Goal: Task Accomplishment & Management: Contribute content

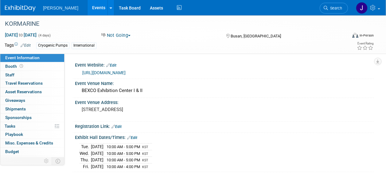
click at [88, 9] on link "Events" at bounding box center [98, 7] width 22 height 15
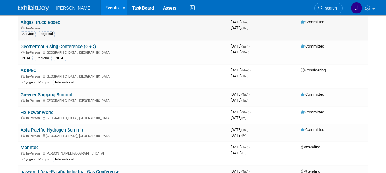
scroll to position [153, 0]
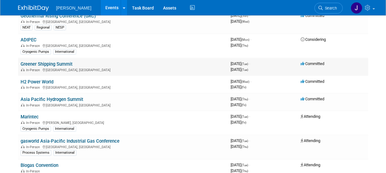
click at [65, 64] on link "Greener Shipping Summit" at bounding box center [47, 64] width 52 height 6
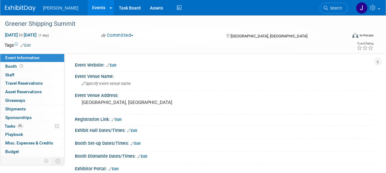
click at [92, 8] on link "Events" at bounding box center [98, 7] width 22 height 15
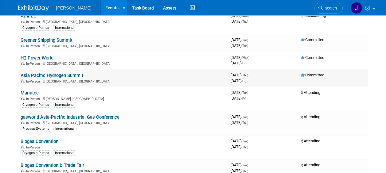
scroll to position [184, 0]
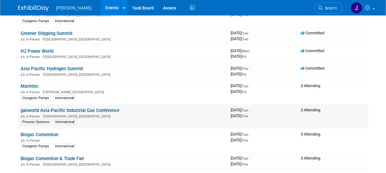
click at [138, 117] on div "In-Person Bangkok, Thailand" at bounding box center [123, 116] width 205 height 5
click at [108, 110] on link "gasworld Asia-Pacific Industrial Gas Conference" at bounding box center [70, 111] width 99 height 6
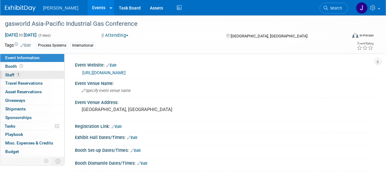
click at [10, 74] on span "Staff 1" at bounding box center [12, 74] width 15 height 5
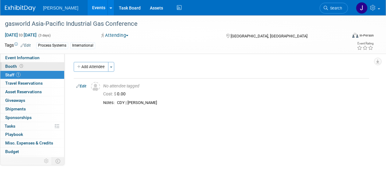
click at [13, 66] on span "Booth" at bounding box center [14, 66] width 19 height 5
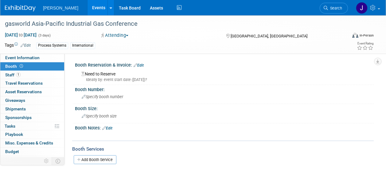
click at [90, 9] on link "Events" at bounding box center [98, 7] width 22 height 15
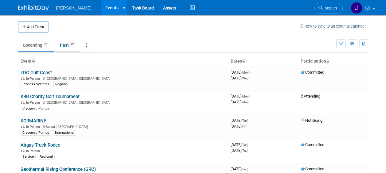
click at [64, 44] on link "Past 82" at bounding box center [67, 45] width 25 height 12
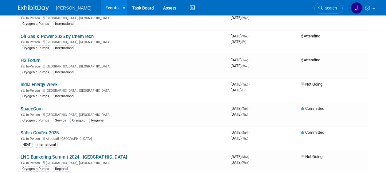
scroll to position [1166, 0]
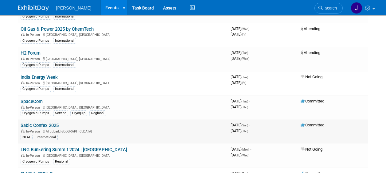
click at [43, 125] on link "Sabic Confex 2025" at bounding box center [40, 126] width 38 height 6
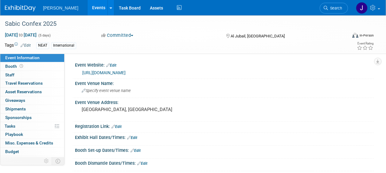
click at [87, 7] on link "Events" at bounding box center [98, 7] width 22 height 15
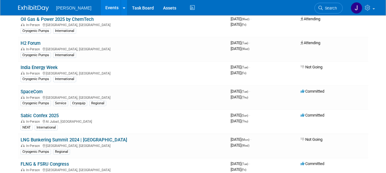
scroll to position [1166, 0]
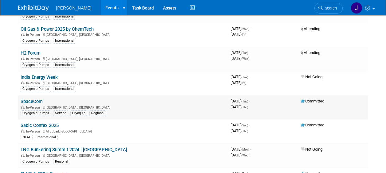
click at [37, 100] on link "SpaceCom" at bounding box center [32, 102] width 22 height 6
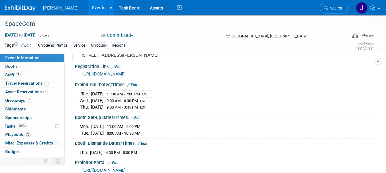
scroll to position [61, 0]
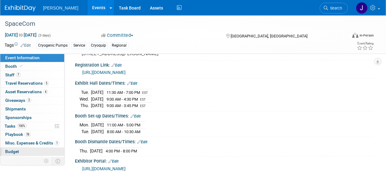
click at [12, 153] on span "Budget" at bounding box center [12, 151] width 14 height 5
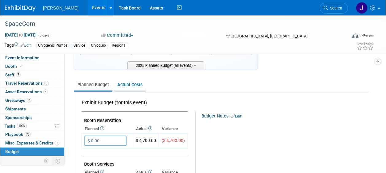
click at [134, 83] on link "Actual Costs" at bounding box center [130, 84] width 32 height 11
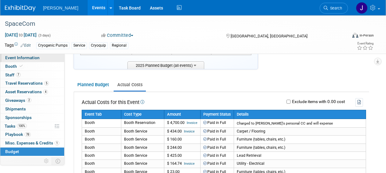
click at [23, 56] on span "Event Information" at bounding box center [22, 57] width 34 height 5
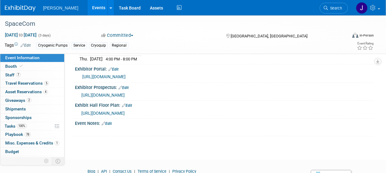
scroll to position [184, 0]
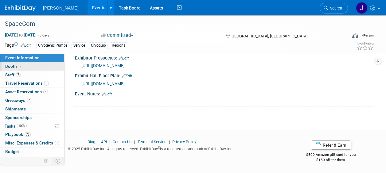
click at [12, 67] on span "Booth" at bounding box center [14, 66] width 19 height 5
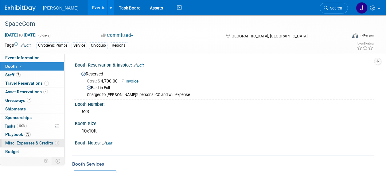
scroll to position [25, 0]
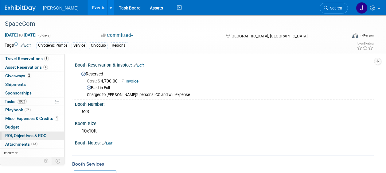
click at [25, 134] on span "ROI, Objectives & ROO 0" at bounding box center [25, 135] width 41 height 5
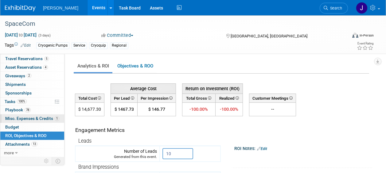
click at [22, 119] on span "Misc. Expenses & Credits 1" at bounding box center [32, 118] width 54 height 5
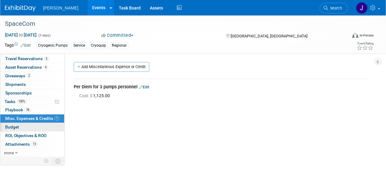
click at [17, 127] on span "Budget" at bounding box center [12, 127] width 14 height 5
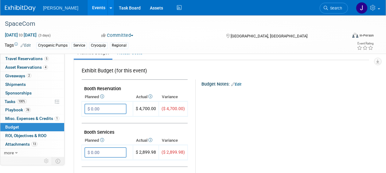
scroll to position [86, 0]
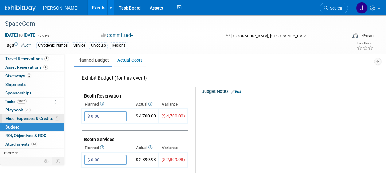
click at [19, 118] on span "Misc. Expenses & Credits 1" at bounding box center [32, 118] width 54 height 5
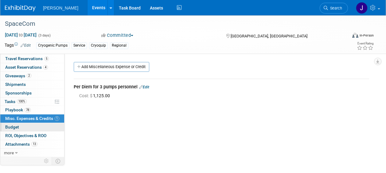
click at [14, 128] on span "Budget" at bounding box center [12, 127] width 14 height 5
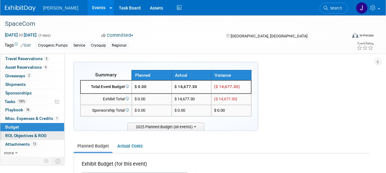
click at [19, 136] on span "ROI, Objectives & ROO 0" at bounding box center [25, 135] width 41 height 5
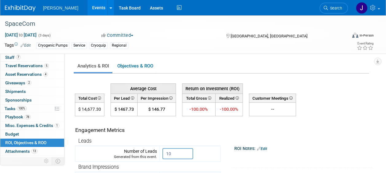
scroll to position [25, 0]
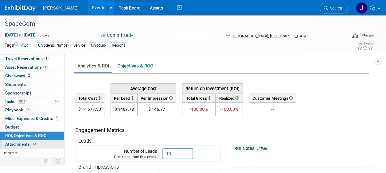
click at [23, 145] on span "Attachments 13" at bounding box center [21, 144] width 32 height 5
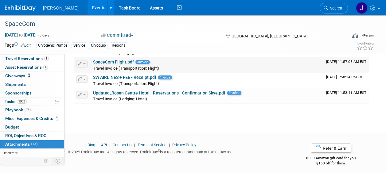
scroll to position [237, 0]
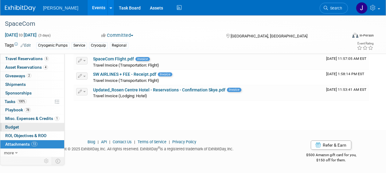
click at [14, 125] on span "Budget" at bounding box center [12, 127] width 14 height 5
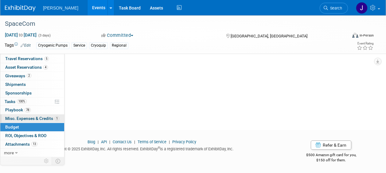
scroll to position [0, 0]
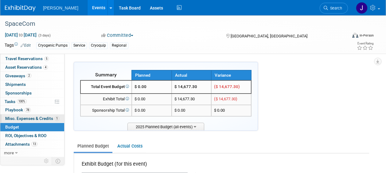
click at [21, 119] on span "Misc. Expenses & Credits 1" at bounding box center [32, 118] width 54 height 5
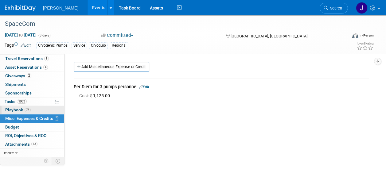
click at [16, 110] on span "Playbook 78" at bounding box center [17, 109] width 25 height 5
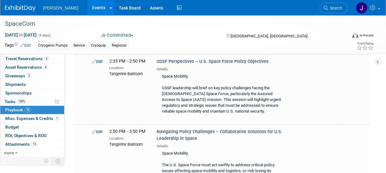
scroll to position [645, 0]
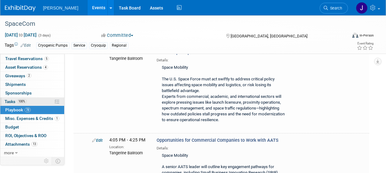
click at [8, 102] on span "Tasks 100%" at bounding box center [16, 101] width 22 height 5
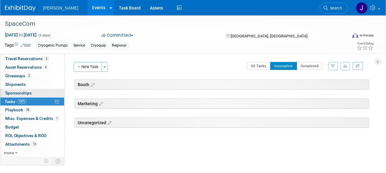
click at [15, 93] on span "Sponsorships 0" at bounding box center [18, 93] width 26 height 5
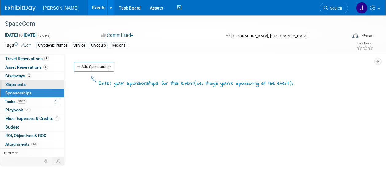
click at [17, 86] on span "Shipments 0" at bounding box center [15, 84] width 21 height 5
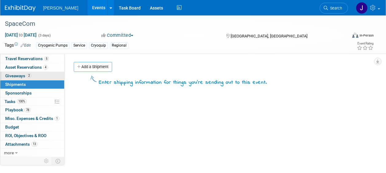
click at [17, 76] on span "Giveaways 2" at bounding box center [18, 75] width 26 height 5
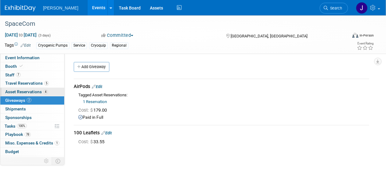
click at [25, 93] on span "Asset Reservations 4" at bounding box center [26, 91] width 43 height 5
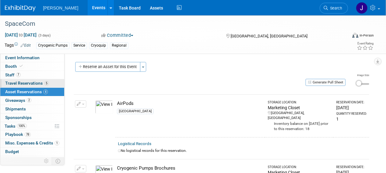
click at [26, 83] on span "Travel Reservations 5" at bounding box center [27, 83] width 44 height 5
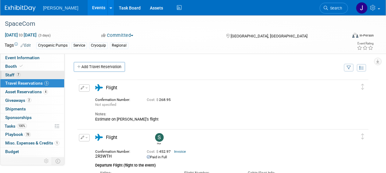
click at [12, 74] on span "Staff 7" at bounding box center [12, 74] width 15 height 5
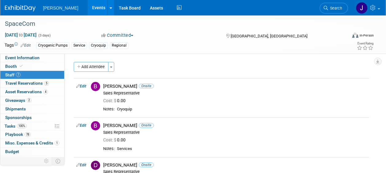
click at [91, 9] on link "Events" at bounding box center [98, 7] width 22 height 15
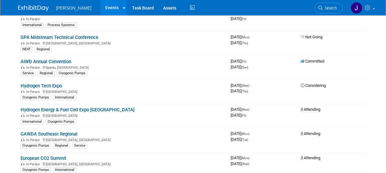
scroll to position [982, 0]
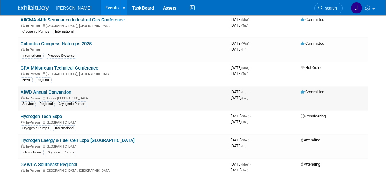
click at [139, 97] on div "In-Person Sparks, NV" at bounding box center [123, 97] width 205 height 5
click at [67, 92] on link "AIWD Annual Convention" at bounding box center [46, 93] width 51 height 6
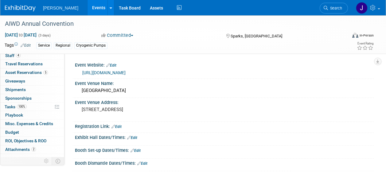
scroll to position [25, 0]
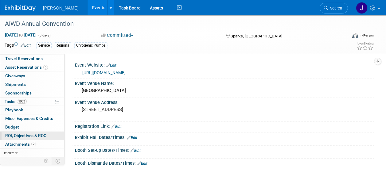
click at [39, 136] on span "ROI, Objectives & ROO 0" at bounding box center [25, 135] width 41 height 5
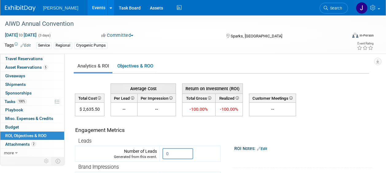
click at [89, 7] on link "Events" at bounding box center [98, 7] width 22 height 15
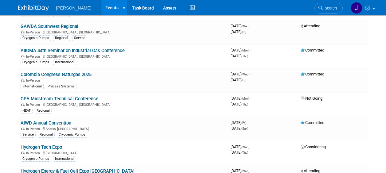
scroll to position [921, 0]
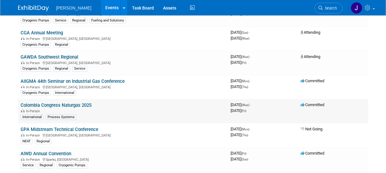
click at [73, 106] on link "Colombia Congress Naturgas 2025" at bounding box center [56, 106] width 71 height 6
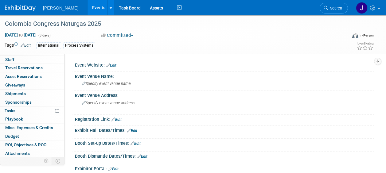
scroll to position [25, 0]
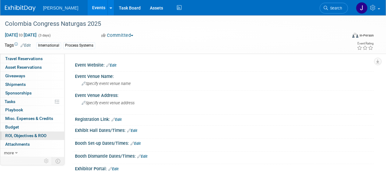
click at [36, 136] on span "ROI, Objectives & ROO 0" at bounding box center [25, 135] width 41 height 5
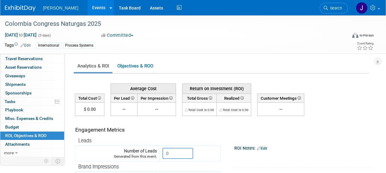
click at [91, 8] on link "Events" at bounding box center [98, 7] width 22 height 15
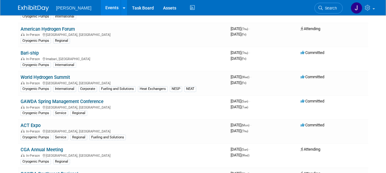
scroll to position [859, 0]
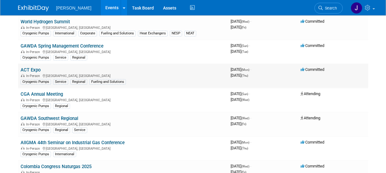
click at [32, 71] on link "ACT Expo" at bounding box center [31, 70] width 20 height 6
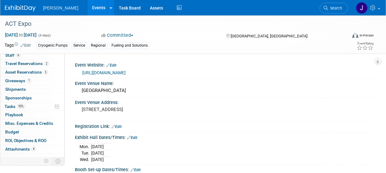
scroll to position [25, 0]
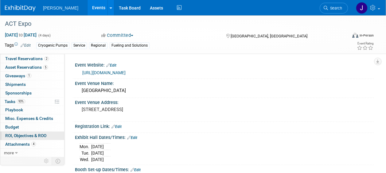
click at [31, 137] on span "ROI, Objectives & ROO 0" at bounding box center [25, 135] width 41 height 5
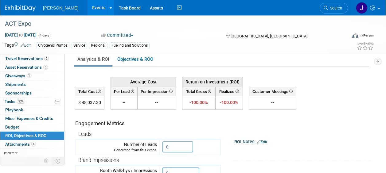
scroll to position [0, 0]
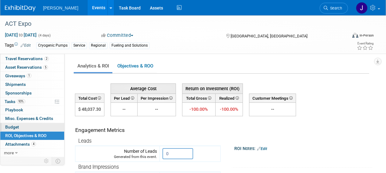
click at [16, 127] on span "Budget" at bounding box center [12, 127] width 14 height 5
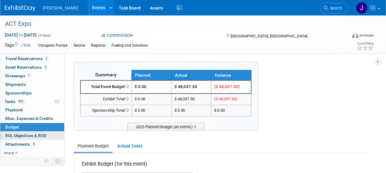
click at [21, 134] on span "ROI, Objectives & ROO 0" at bounding box center [25, 135] width 41 height 5
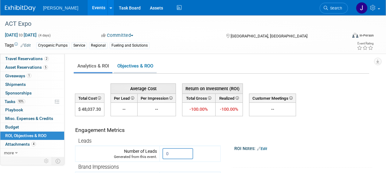
click at [137, 68] on link "Objectives & ROO 0" at bounding box center [135, 66] width 43 height 12
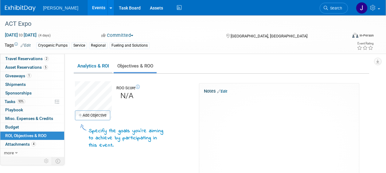
click at [91, 66] on link "Analytics & ROI" at bounding box center [93, 66] width 39 height 12
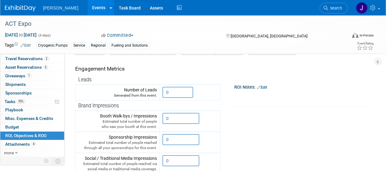
scroll to position [31, 0]
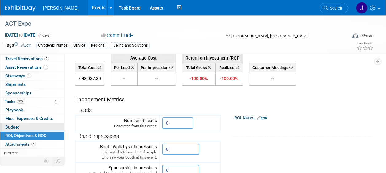
click at [12, 125] on span "Budget" at bounding box center [12, 127] width 14 height 5
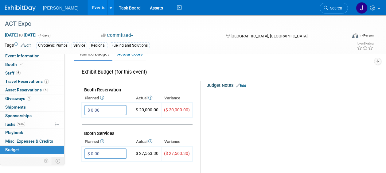
scroll to position [0, 0]
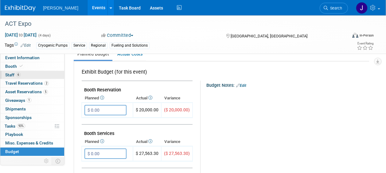
click at [8, 74] on span "Staff 6" at bounding box center [12, 74] width 15 height 5
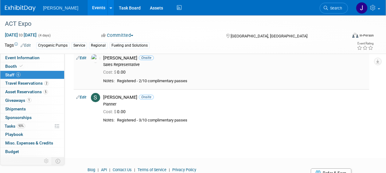
scroll to position [215, 0]
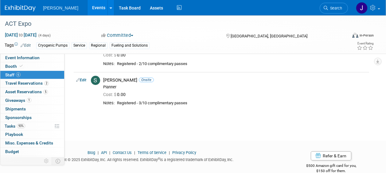
click at [12, 75] on span "Staff 6" at bounding box center [12, 74] width 15 height 5
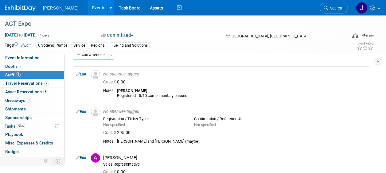
scroll to position [0, 0]
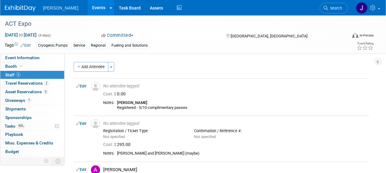
click at [91, 8] on link "Events" at bounding box center [98, 7] width 22 height 15
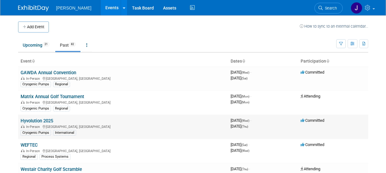
scroll to position [92, 0]
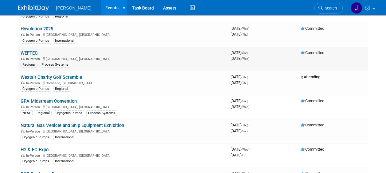
click at [35, 53] on link "WEFTEC" at bounding box center [29, 53] width 17 height 6
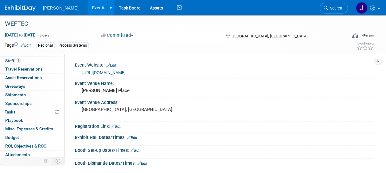
scroll to position [25, 0]
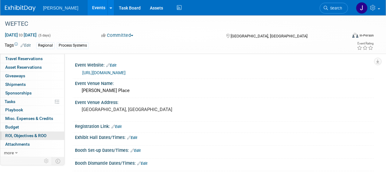
click at [40, 136] on span "ROI, Objectives & ROO 0" at bounding box center [25, 135] width 41 height 5
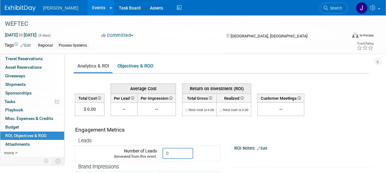
click at [93, 9] on link "Events" at bounding box center [98, 7] width 22 height 15
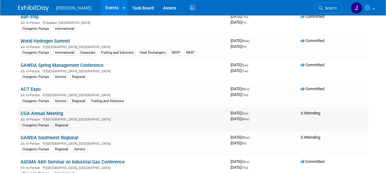
scroll to position [829, 0]
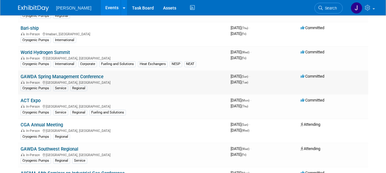
click at [100, 78] on link "GAWDA Spring Management Conference" at bounding box center [62, 77] width 83 height 6
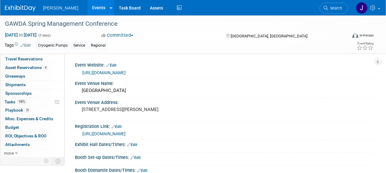
scroll to position [25, 0]
click at [45, 137] on span "ROI, Objectives & ROO 0" at bounding box center [25, 135] width 41 height 5
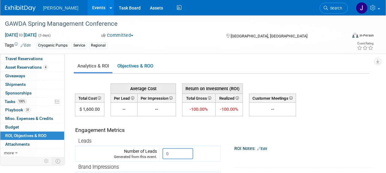
click at [91, 10] on link "Events" at bounding box center [98, 7] width 22 height 15
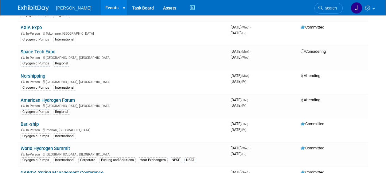
scroll to position [737, 0]
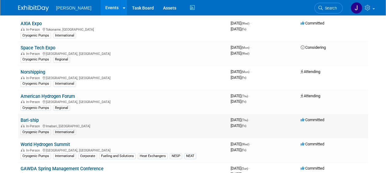
click at [35, 119] on link "Bari-ship" at bounding box center [30, 121] width 18 height 6
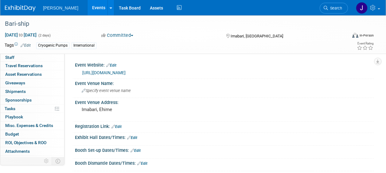
scroll to position [25, 0]
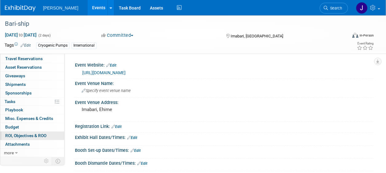
click at [40, 137] on span "ROI, Objectives & ROO 0" at bounding box center [25, 135] width 41 height 5
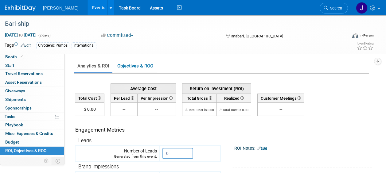
scroll to position [0, 0]
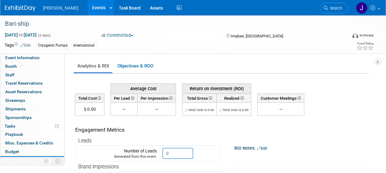
click at [87, 8] on link "Events" at bounding box center [98, 7] width 22 height 15
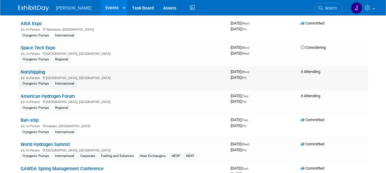
scroll to position [706, 0]
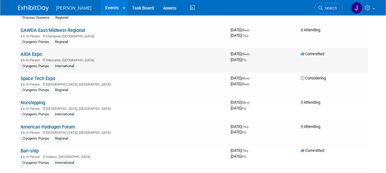
click at [109, 64] on div "Cryogenic Pumps International" at bounding box center [123, 66] width 205 height 6
click at [38, 53] on link "AXIA Expo" at bounding box center [31, 55] width 21 height 6
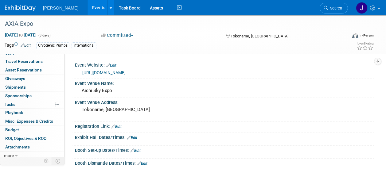
scroll to position [25, 0]
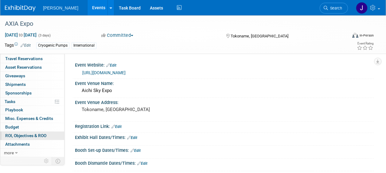
click at [41, 135] on span "ROI, Objectives & ROO 0" at bounding box center [25, 135] width 41 height 5
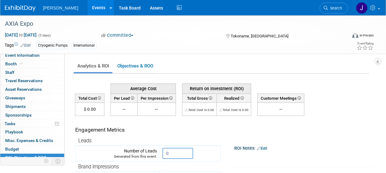
scroll to position [0, 0]
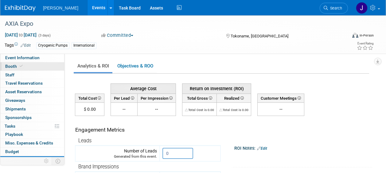
click at [14, 66] on span "Booth" at bounding box center [14, 66] width 19 height 5
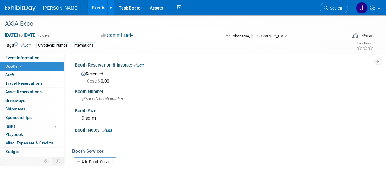
click at [89, 8] on link "Events" at bounding box center [98, 7] width 22 height 15
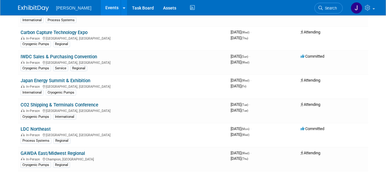
scroll to position [583, 0]
click at [44, 129] on link "LDC Northeast" at bounding box center [36, 129] width 30 height 6
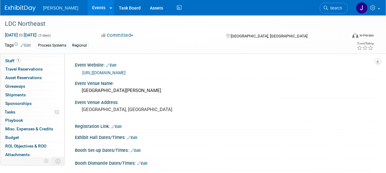
scroll to position [25, 0]
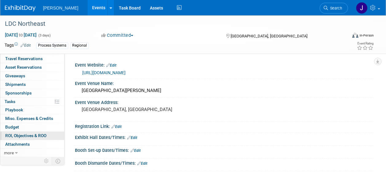
click at [30, 136] on span "ROI, Objectives & ROO 0" at bounding box center [25, 135] width 41 height 5
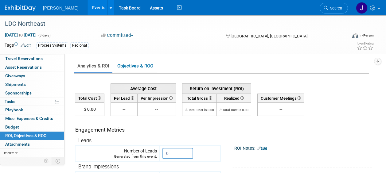
click at [88, 8] on link "Events" at bounding box center [98, 7] width 22 height 15
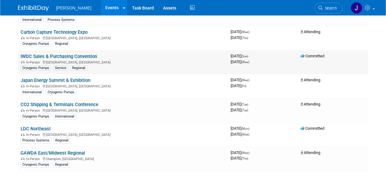
scroll to position [553, 0]
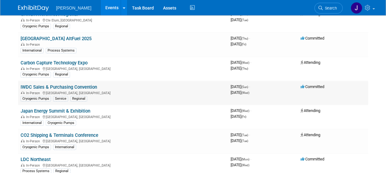
click at [79, 85] on link "IWDC Sales & Purchasing Convention" at bounding box center [59, 87] width 76 height 6
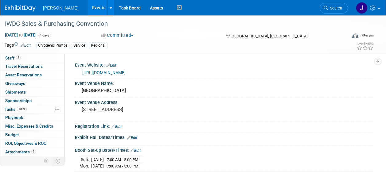
scroll to position [25, 0]
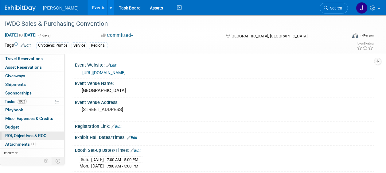
click at [33, 136] on span "ROI, Objectives & ROO 0" at bounding box center [25, 135] width 41 height 5
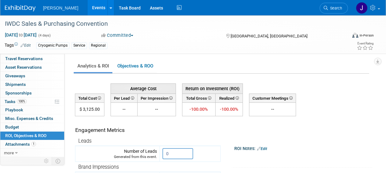
click at [89, 8] on link "Events" at bounding box center [98, 7] width 22 height 15
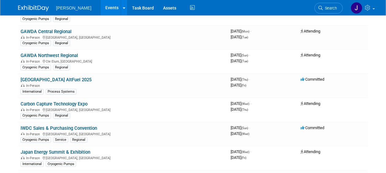
scroll to position [522, 0]
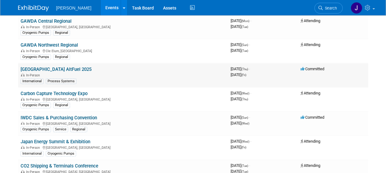
click at [50, 69] on link "[GEOGRAPHIC_DATA] AltFuel 2025" at bounding box center [56, 70] width 71 height 6
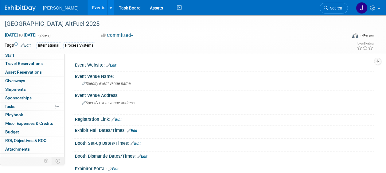
scroll to position [25, 0]
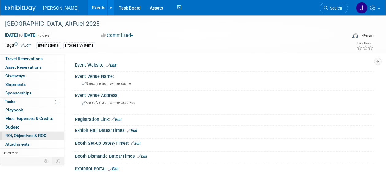
click at [30, 135] on span "ROI, Objectives & ROO 0" at bounding box center [25, 135] width 41 height 5
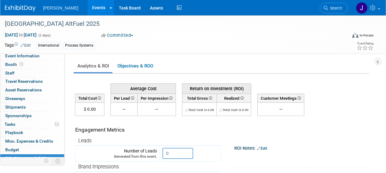
scroll to position [0, 0]
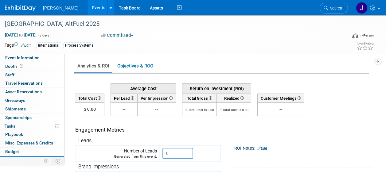
click at [92, 10] on link "Events" at bounding box center [98, 7] width 22 height 15
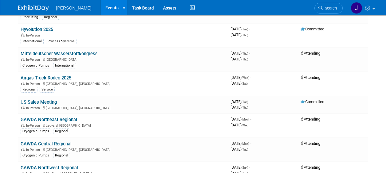
scroll to position [430, 0]
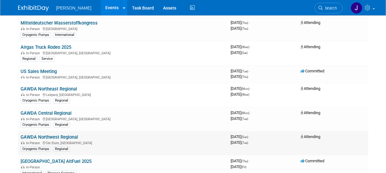
click at [69, 137] on link "GAWDA Northwest Regional" at bounding box center [49, 137] width 57 height 6
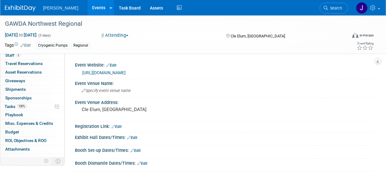
scroll to position [25, 0]
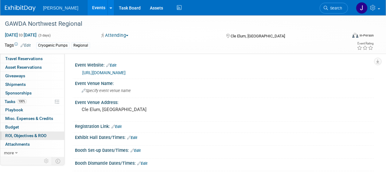
click at [44, 134] on span "ROI, Objectives & ROO 0" at bounding box center [25, 135] width 41 height 5
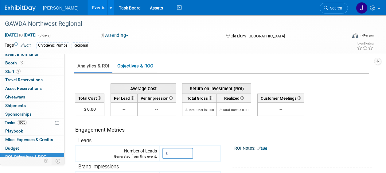
scroll to position [0, 0]
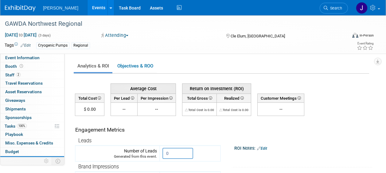
click at [92, 8] on link "Events" at bounding box center [98, 7] width 22 height 15
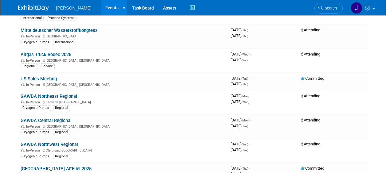
scroll to position [430, 0]
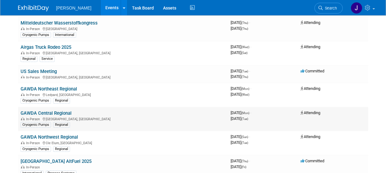
click at [62, 112] on link "GAWDA Central Regional" at bounding box center [46, 114] width 51 height 6
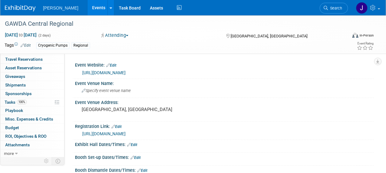
scroll to position [25, 0]
click at [35, 136] on span "ROI, Objectives & ROO 0" at bounding box center [25, 135] width 41 height 5
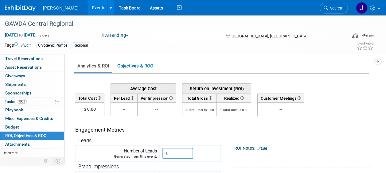
scroll to position [0, 0]
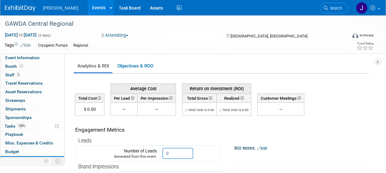
click at [87, 10] on link "Events" at bounding box center [98, 7] width 22 height 15
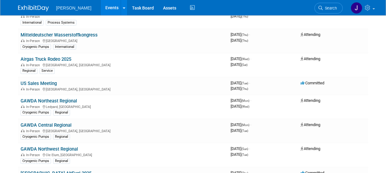
scroll to position [399, 0]
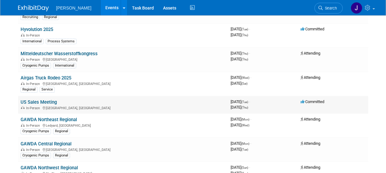
click at [51, 103] on link "US Sales Meeting" at bounding box center [39, 102] width 36 height 6
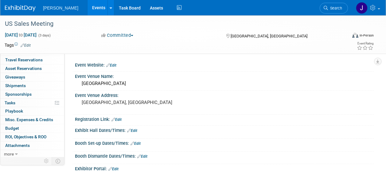
scroll to position [25, 0]
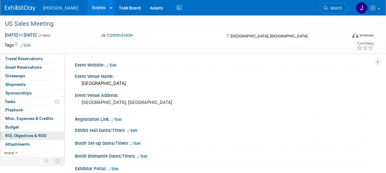
click at [40, 136] on span "ROI, Objectives & ROO 0" at bounding box center [25, 135] width 41 height 5
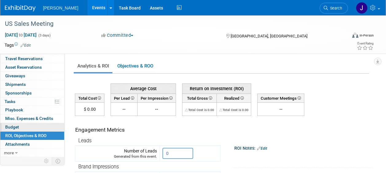
click at [12, 126] on span "Budget" at bounding box center [12, 127] width 14 height 5
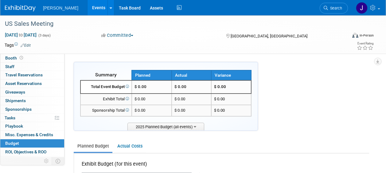
scroll to position [0, 0]
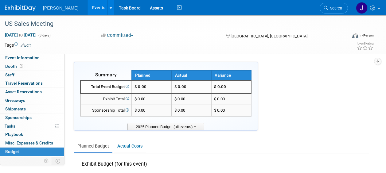
click at [87, 9] on link "Events" at bounding box center [98, 7] width 22 height 15
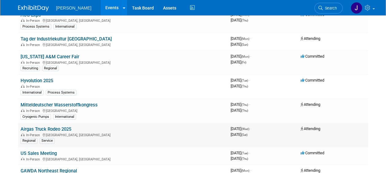
scroll to position [338, 0]
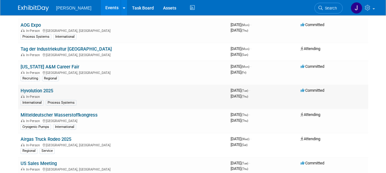
click at [49, 90] on link "Hyvolution 2025" at bounding box center [37, 91] width 33 height 6
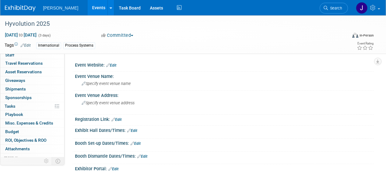
scroll to position [25, 0]
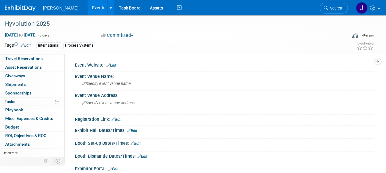
click at [89, 7] on link "Events" at bounding box center [98, 7] width 22 height 15
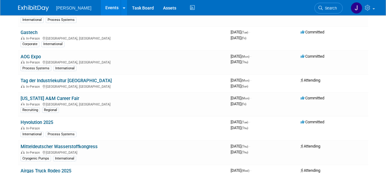
scroll to position [307, 0]
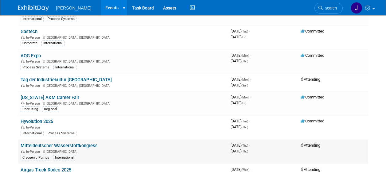
click at [89, 146] on link "Mitteldeutscher Wasserstoffkongress" at bounding box center [59, 146] width 77 height 6
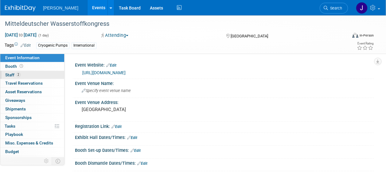
click at [9, 74] on span "Staff 2" at bounding box center [12, 74] width 15 height 5
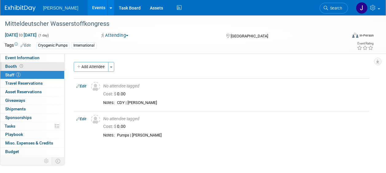
click at [12, 66] on span "Booth" at bounding box center [14, 66] width 19 height 5
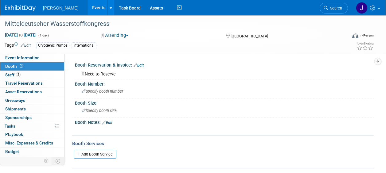
click at [87, 5] on link "Events" at bounding box center [98, 7] width 22 height 15
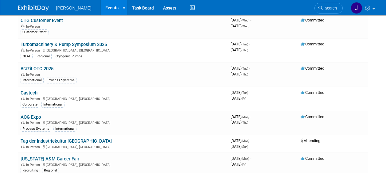
scroll to position [276, 0]
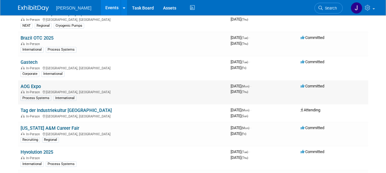
click at [32, 85] on link "AOG Expo" at bounding box center [31, 87] width 20 height 6
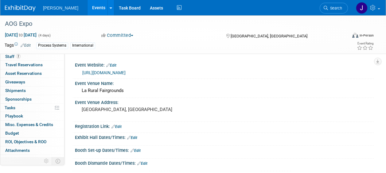
scroll to position [25, 0]
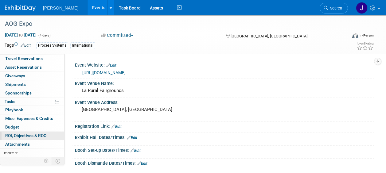
click at [43, 134] on span "ROI, Objectives & ROO 0" at bounding box center [25, 135] width 41 height 5
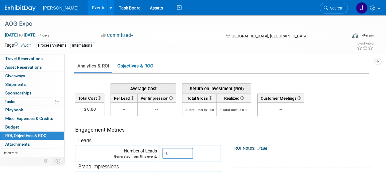
scroll to position [0, 0]
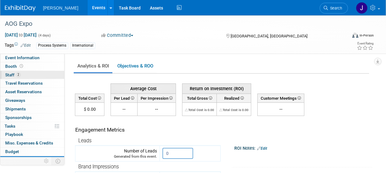
click at [10, 74] on span "Staff 2" at bounding box center [12, 74] width 15 height 5
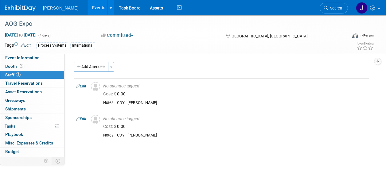
click at [92, 6] on link "Events" at bounding box center [98, 7] width 22 height 15
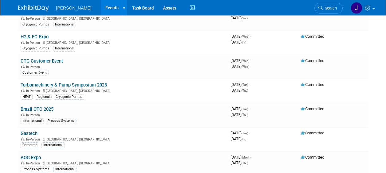
scroll to position [215, 0]
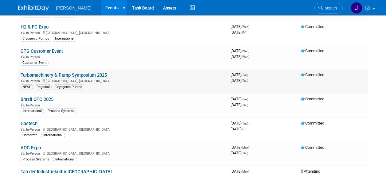
click at [86, 74] on link "Turbomachinery & Pump Symposium 2025" at bounding box center [64, 75] width 86 height 6
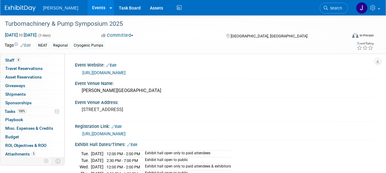
scroll to position [25, 0]
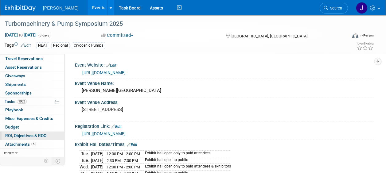
click at [38, 136] on span "ROI, Objectives & ROO 0" at bounding box center [25, 135] width 41 height 5
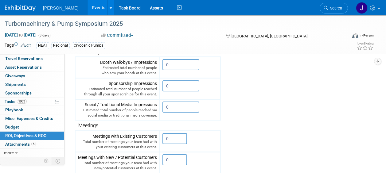
scroll to position [123, 0]
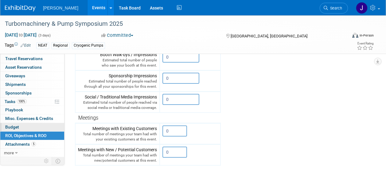
click at [16, 125] on span "Budget" at bounding box center [12, 127] width 14 height 5
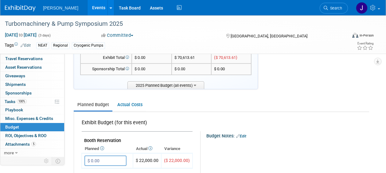
scroll to position [31, 0]
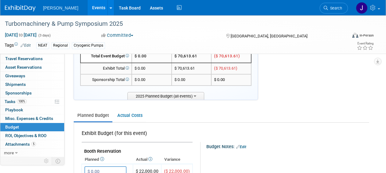
click at [91, 8] on link "Events" at bounding box center [98, 7] width 22 height 15
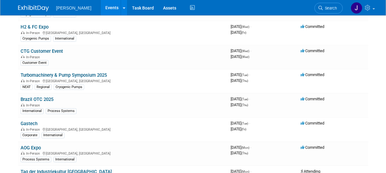
scroll to position [184, 0]
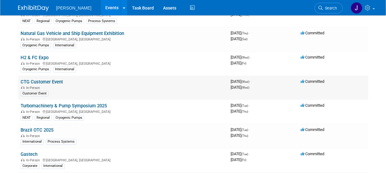
click at [51, 81] on link "CTG Customer Event" at bounding box center [42, 82] width 42 height 6
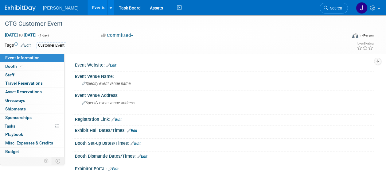
click at [91, 8] on link "Events" at bounding box center [98, 7] width 22 height 15
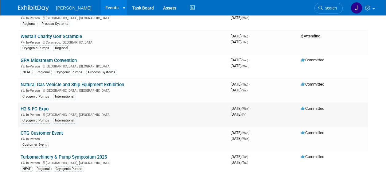
scroll to position [123, 0]
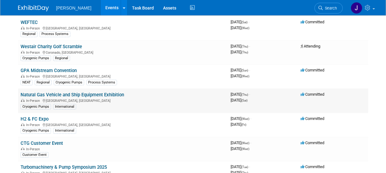
click at [113, 95] on link "Natural Gas Vehicle and Ship Equipment Exhibition" at bounding box center [72, 95] width 103 height 6
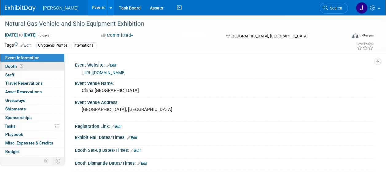
click at [13, 67] on span "Booth" at bounding box center [14, 66] width 19 height 5
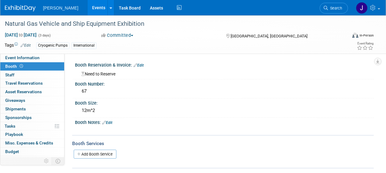
click at [87, 9] on link "Events" at bounding box center [98, 7] width 22 height 15
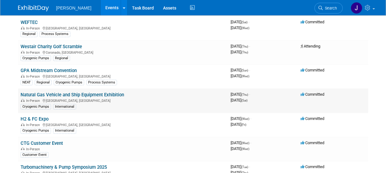
scroll to position [92, 0]
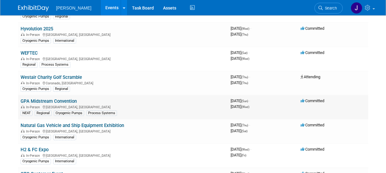
click at [62, 102] on link "GPA Midstream Convention" at bounding box center [49, 102] width 56 height 6
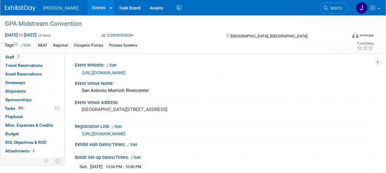
scroll to position [25, 0]
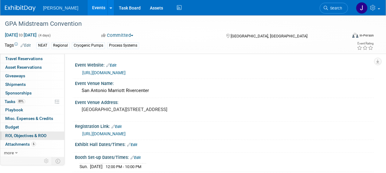
click at [41, 133] on span "ROI, Objectives & ROO 0" at bounding box center [25, 135] width 41 height 5
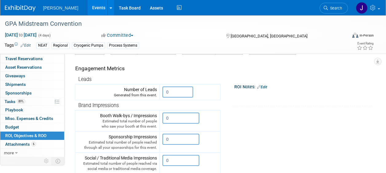
scroll to position [0, 0]
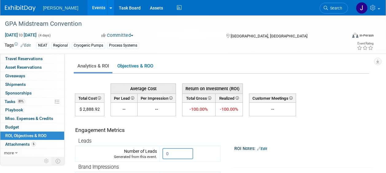
click at [91, 9] on link "Events" at bounding box center [98, 7] width 22 height 15
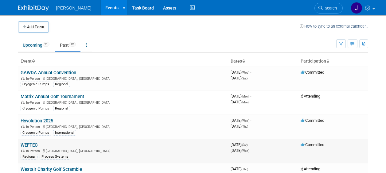
scroll to position [61, 0]
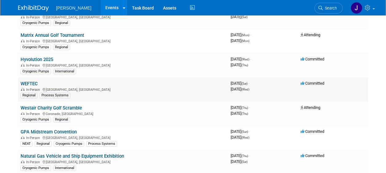
click at [34, 84] on link "WEFTEC" at bounding box center [29, 84] width 17 height 6
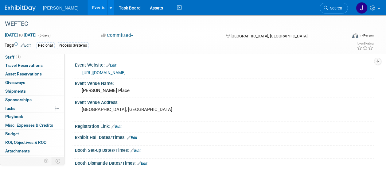
scroll to position [25, 0]
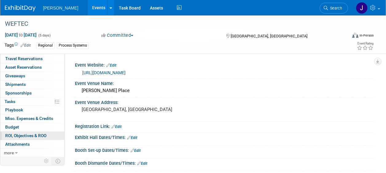
click at [45, 134] on span "ROI, Objectives & ROO 0" at bounding box center [25, 135] width 41 height 5
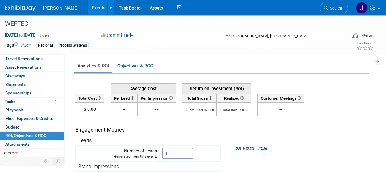
click at [89, 9] on link "Events" at bounding box center [98, 7] width 22 height 15
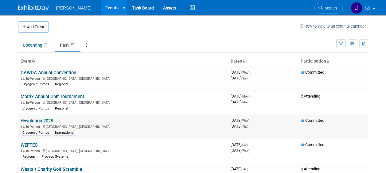
click at [43, 120] on link "Hyvolution 2025" at bounding box center [37, 121] width 33 height 6
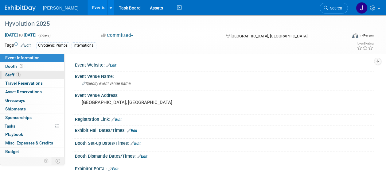
click at [9, 75] on span "Staff 1" at bounding box center [12, 74] width 15 height 5
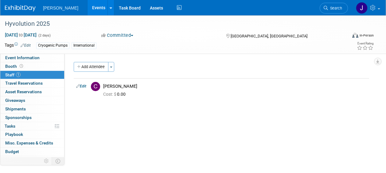
click at [89, 6] on link "Events" at bounding box center [98, 7] width 22 height 15
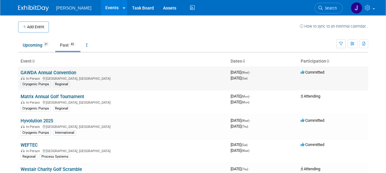
click at [69, 73] on link "GAWDA Annual Convention" at bounding box center [49, 73] width 56 height 6
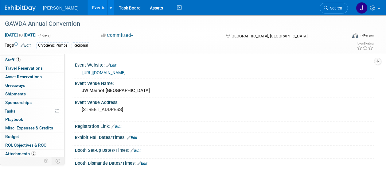
scroll to position [25, 0]
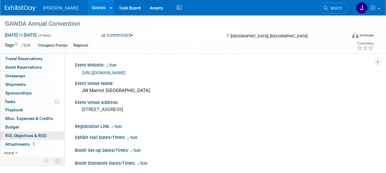
click at [49, 136] on link "0 ROI, Objectives & ROO 0" at bounding box center [32, 136] width 64 height 8
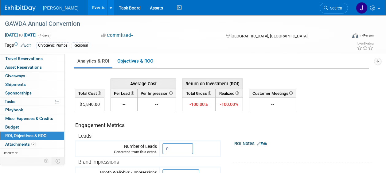
scroll to position [31, 0]
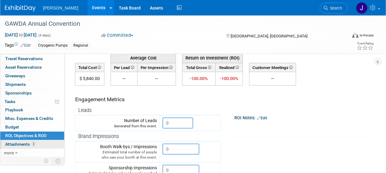
click at [21, 145] on span "Attachments 2" at bounding box center [20, 144] width 31 height 5
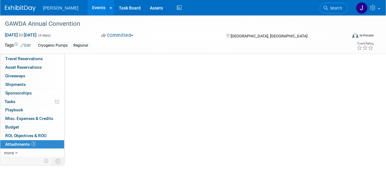
scroll to position [0, 0]
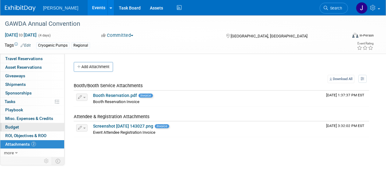
click at [15, 127] on span "Budget" at bounding box center [12, 127] width 14 height 5
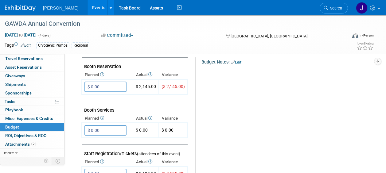
scroll to position [123, 0]
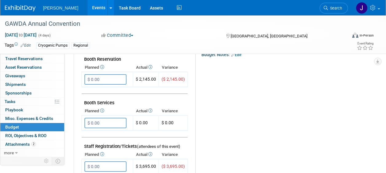
click at [88, 5] on link "Events" at bounding box center [98, 7] width 22 height 15
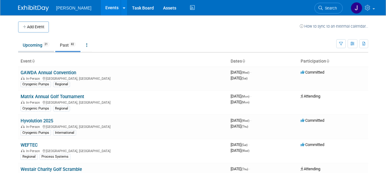
click at [30, 45] on link "Upcoming 21" at bounding box center [36, 45] width 36 height 12
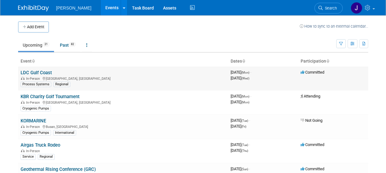
click at [315, 72] on span "Committed" at bounding box center [313, 72] width 24 height 5
click at [41, 72] on link "LDC Gulf Coast" at bounding box center [36, 73] width 31 height 6
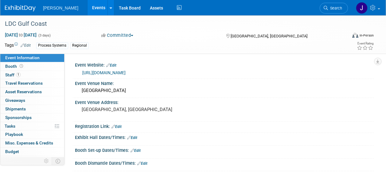
click at [135, 36] on button "Committed" at bounding box center [117, 35] width 37 height 6
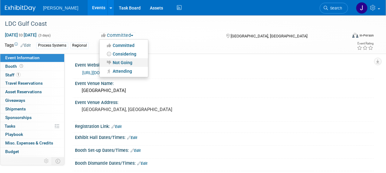
click at [127, 61] on link "Not Going" at bounding box center [123, 62] width 49 height 9
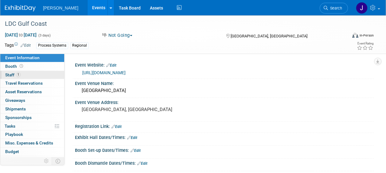
click at [11, 75] on span "Staff 1" at bounding box center [12, 74] width 15 height 5
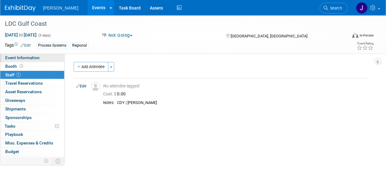
click at [22, 58] on span "Event Information" at bounding box center [22, 57] width 34 height 5
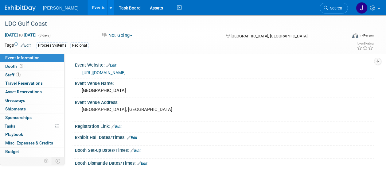
click at [89, 6] on link "Events" at bounding box center [98, 7] width 22 height 15
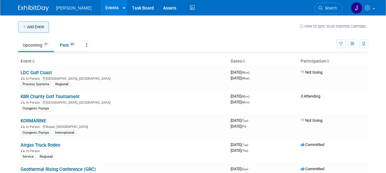
click at [24, 28] on icon "button" at bounding box center [25, 27] width 4 height 4
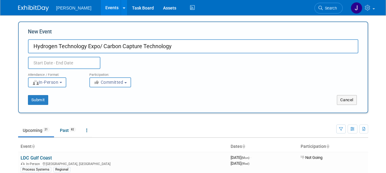
type input "Hydrogen Technology Expo/ Carbon Capture Technology"
click at [46, 62] on input "text" at bounding box center [64, 63] width 72 height 12
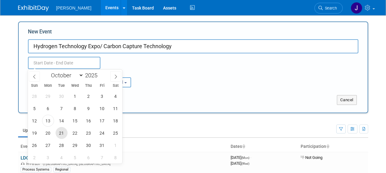
click at [61, 134] on span "21" at bounding box center [62, 133] width 12 height 12
click at [87, 133] on span "23" at bounding box center [89, 133] width 12 height 12
type input "[DATE] to [DATE]"
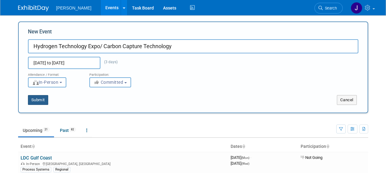
click at [42, 101] on button "Submit" at bounding box center [38, 100] width 20 height 10
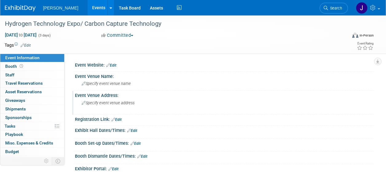
click at [123, 103] on span "Specify event venue address" at bounding box center [108, 103] width 53 height 5
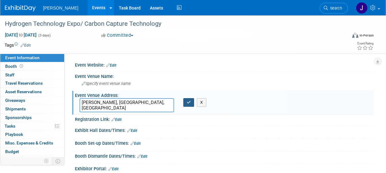
type textarea "Messer, Hamburg, Germany"
click at [190, 103] on icon "button" at bounding box center [189, 102] width 4 height 4
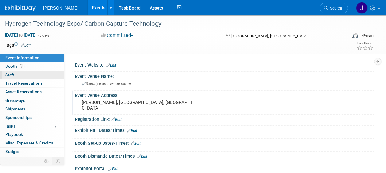
click at [9, 75] on span "Staff 0" at bounding box center [9, 74] width 9 height 5
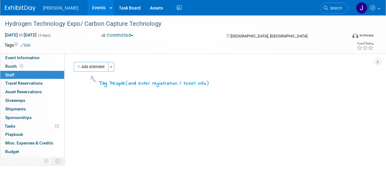
click at [90, 8] on link "Events" at bounding box center [98, 7] width 22 height 15
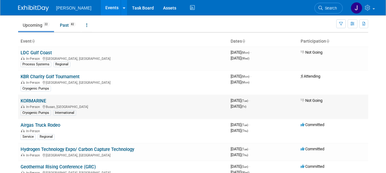
scroll to position [31, 0]
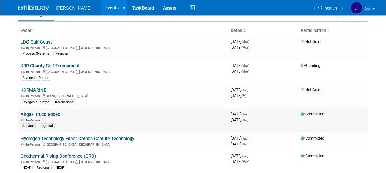
click at [53, 114] on link "Airgas Truck Rodeo" at bounding box center [41, 115] width 40 height 6
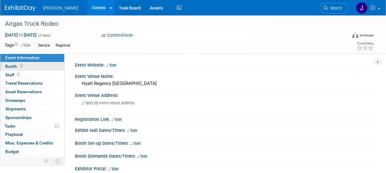
click at [12, 66] on span "Booth" at bounding box center [14, 66] width 19 height 5
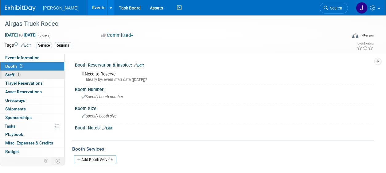
click at [12, 75] on span "Staff 1" at bounding box center [12, 74] width 15 height 5
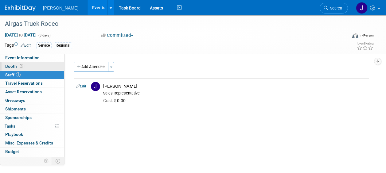
click at [11, 67] on span "Booth" at bounding box center [14, 66] width 19 height 5
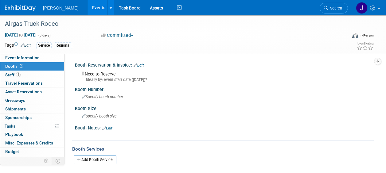
click at [89, 12] on link "Events" at bounding box center [98, 7] width 22 height 15
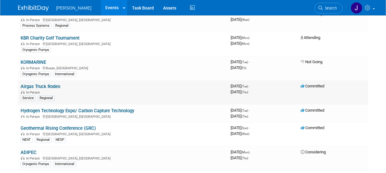
scroll to position [61, 0]
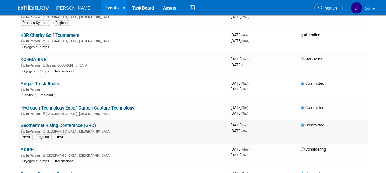
click at [66, 124] on link "Geothermal Rising Conference (GRC)" at bounding box center [58, 126] width 75 height 6
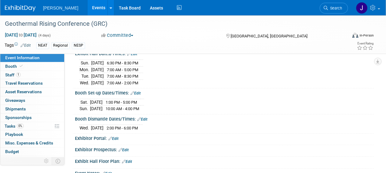
scroll to position [31, 0]
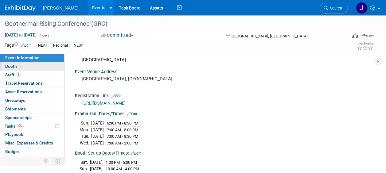
click at [12, 65] on span "Booth" at bounding box center [14, 66] width 19 height 5
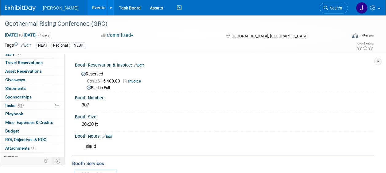
scroll to position [25, 0]
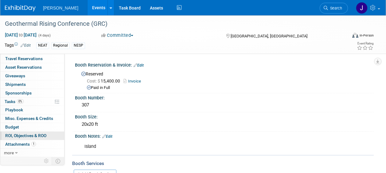
click at [30, 134] on span "ROI, Objectives & ROO 0" at bounding box center [25, 135] width 41 height 5
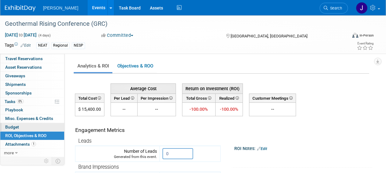
click at [17, 126] on span "Budget" at bounding box center [12, 127] width 14 height 5
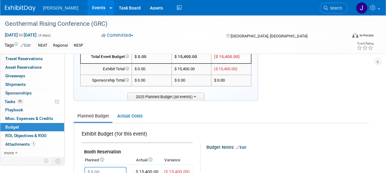
scroll to position [31, 0]
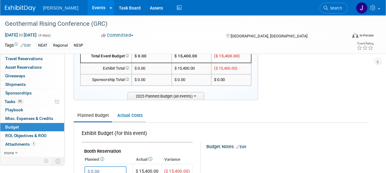
click at [133, 117] on link "Actual Costs" at bounding box center [130, 115] width 32 height 11
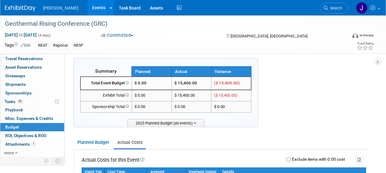
scroll to position [0, 0]
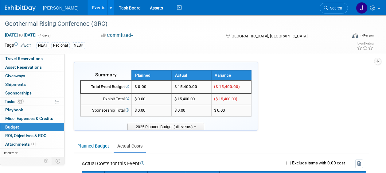
click at [88, 7] on link "Events" at bounding box center [98, 7] width 22 height 15
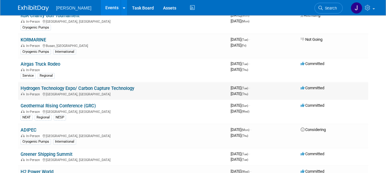
scroll to position [92, 0]
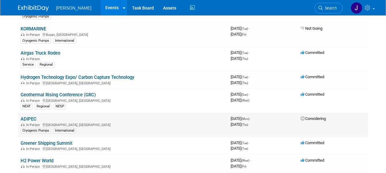
click at [31, 119] on link "ADIPEC" at bounding box center [29, 119] width 16 height 6
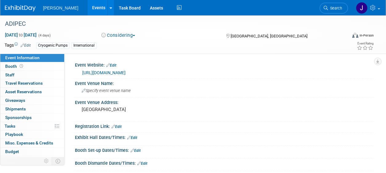
click at [135, 35] on span "button" at bounding box center [134, 35] width 2 height 1
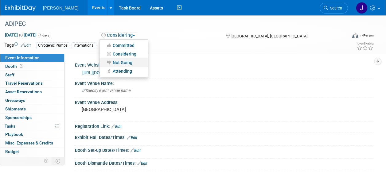
click at [130, 63] on link "Not Going" at bounding box center [123, 62] width 49 height 9
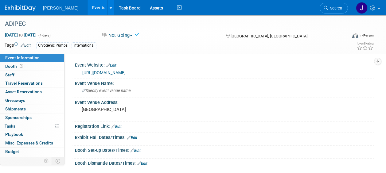
click at [91, 6] on link "Events" at bounding box center [98, 7] width 22 height 15
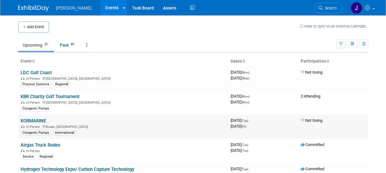
scroll to position [31, 0]
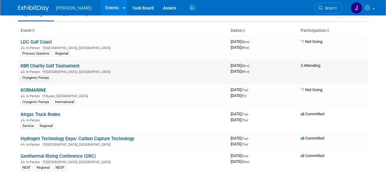
click at [73, 66] on link "KBR Charity Golf Tournament" at bounding box center [50, 66] width 59 height 6
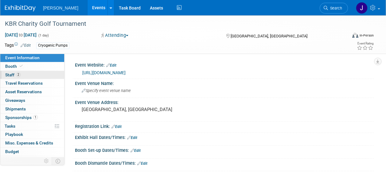
click at [10, 75] on span "Staff 2" at bounding box center [12, 74] width 15 height 5
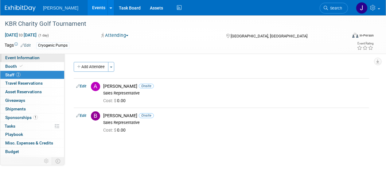
click at [18, 57] on span "Event Information" at bounding box center [22, 57] width 34 height 5
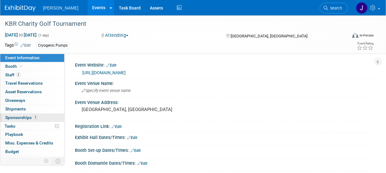
click at [15, 120] on span "Sponsorships 1" at bounding box center [21, 117] width 33 height 5
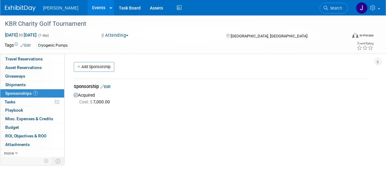
scroll to position [25, 0]
click at [43, 137] on span "ROI, Objectives & ROO 0" at bounding box center [25, 135] width 41 height 5
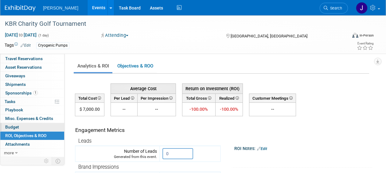
click at [20, 126] on link "Budget" at bounding box center [32, 127] width 64 height 8
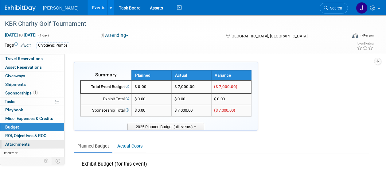
click at [18, 146] on span "Attachments 0" at bounding box center [17, 144] width 25 height 5
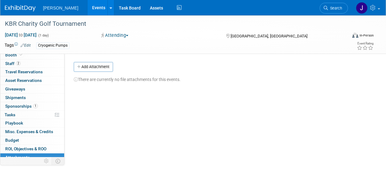
scroll to position [0, 0]
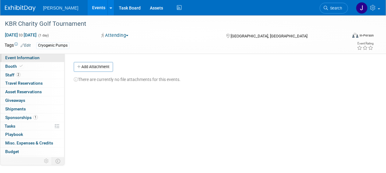
click at [31, 58] on span "Event Information" at bounding box center [22, 57] width 34 height 5
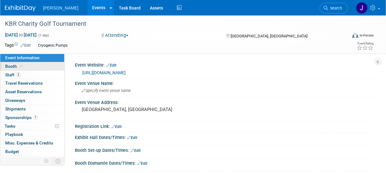
click at [11, 66] on span "Booth" at bounding box center [14, 66] width 19 height 5
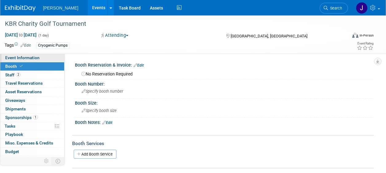
click at [31, 57] on span "Event Information" at bounding box center [22, 57] width 34 height 5
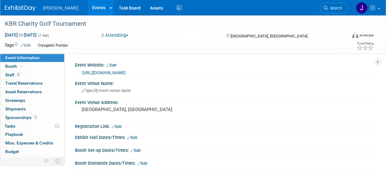
click at [92, 6] on link "Events" at bounding box center [98, 7] width 22 height 15
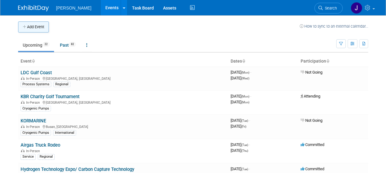
click at [25, 26] on icon "button" at bounding box center [25, 27] width 4 height 4
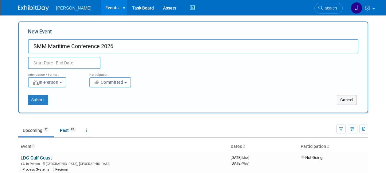
type input "SMM Maritime Conference 2026"
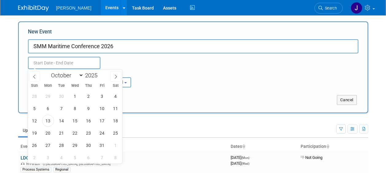
click at [65, 61] on input "text" at bounding box center [64, 63] width 72 height 12
click at [115, 76] on icon at bounding box center [116, 77] width 4 height 4
select select "11"
click at [115, 76] on icon at bounding box center [116, 77] width 4 height 4
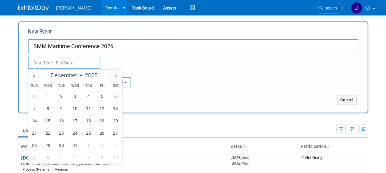
type input "2026"
click at [115, 76] on icon at bounding box center [116, 77] width 4 height 4
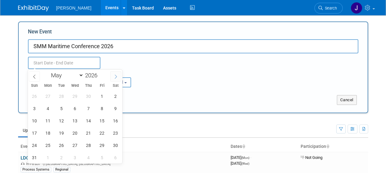
click at [115, 76] on icon at bounding box center [116, 77] width 4 height 4
select select "8"
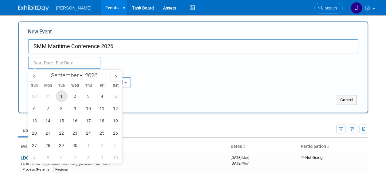
click at [63, 93] on span "1" at bounding box center [62, 96] width 12 height 12
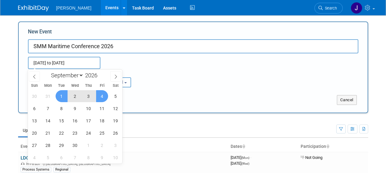
click at [101, 95] on span "4" at bounding box center [102, 96] width 12 height 12
type input "Sep 1, 2026 to Sep 4, 2026"
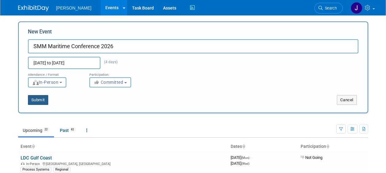
click at [42, 100] on button "Submit" at bounding box center [38, 100] width 20 height 10
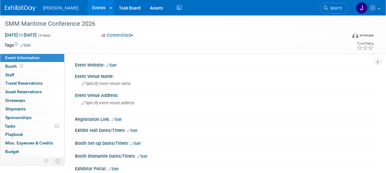
click at [91, 8] on link "Events" at bounding box center [98, 7] width 22 height 15
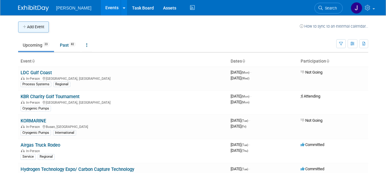
click at [24, 27] on icon "button" at bounding box center [25, 27] width 4 height 4
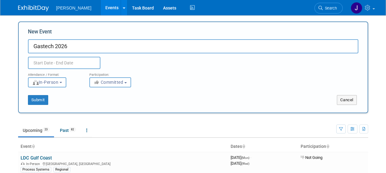
type input "Gastech 2026"
click at [66, 63] on input "text" at bounding box center [64, 63] width 72 height 12
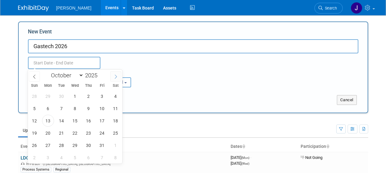
click at [114, 76] on icon at bounding box center [116, 77] width 4 height 4
click at [115, 76] on icon at bounding box center [116, 77] width 4 height 4
select select "11"
click at [115, 76] on icon at bounding box center [116, 77] width 4 height 4
type input "2026"
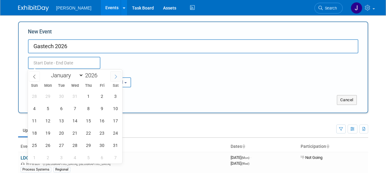
click at [116, 78] on icon at bounding box center [116, 77] width 4 height 4
click at [115, 77] on icon at bounding box center [116, 77] width 4 height 4
click at [115, 76] on icon at bounding box center [116, 77] width 4 height 4
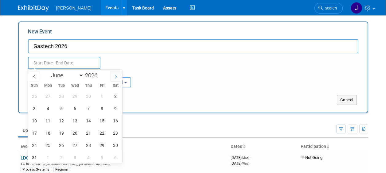
click at [115, 75] on icon at bounding box center [116, 77] width 4 height 4
click at [116, 76] on icon at bounding box center [116, 77] width 2 height 4
click at [34, 76] on icon at bounding box center [34, 77] width 4 height 4
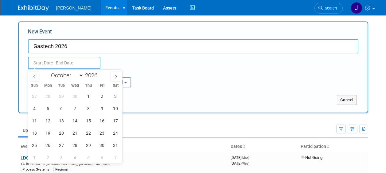
select select "8"
click at [64, 121] on span "15" at bounding box center [62, 121] width 12 height 12
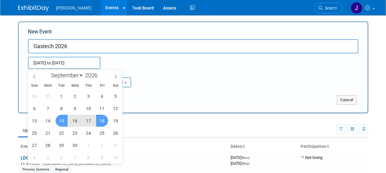
click at [102, 121] on span "18" at bounding box center [102, 121] width 12 height 12
type input "Sep 15, 2026 to Sep 18, 2026"
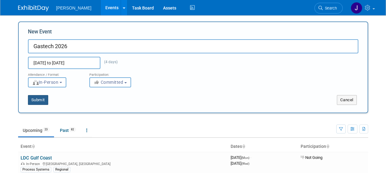
click at [39, 101] on button "Submit" at bounding box center [38, 100] width 20 height 10
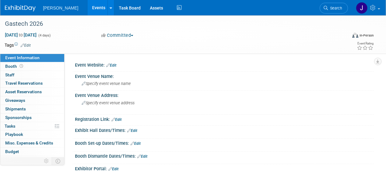
click at [89, 9] on link "Events" at bounding box center [98, 7] width 22 height 15
